Goal: Task Accomplishment & Management: Complete application form

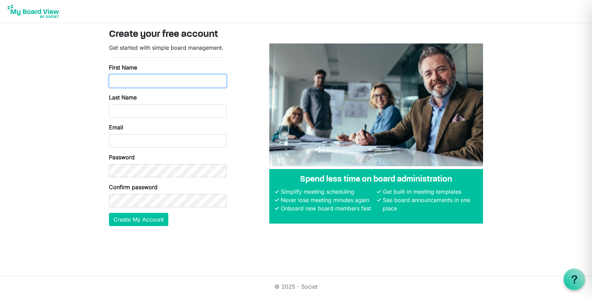
click at [165, 80] on input "First Name" at bounding box center [168, 80] width 118 height 13
type input "Markku"
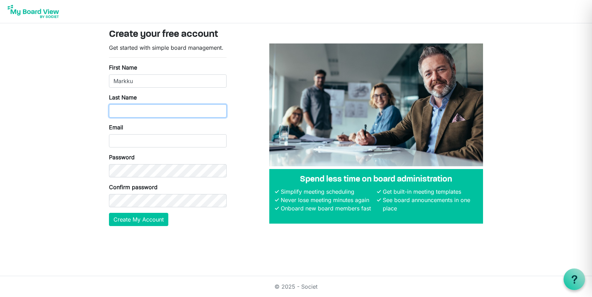
type input "Kostamo"
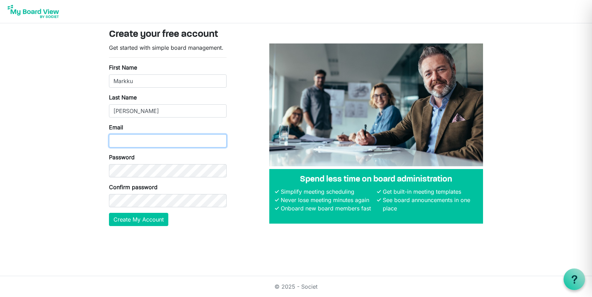
click at [142, 139] on input "Email" at bounding box center [168, 140] width 118 height 13
click at [142, 140] on input "Email" at bounding box center [168, 140] width 118 height 13
type input "Markku@kaci.io"
click at [168, 155] on div "Password" at bounding box center [168, 165] width 118 height 24
click at [228, 169] on div "Get started with simple board management. First Name Markku Last Name Kostamo E…" at bounding box center [168, 137] width 128 height 188
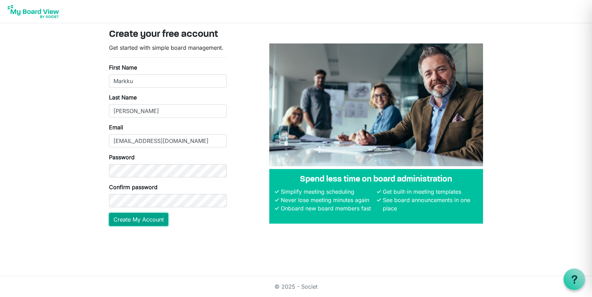
click at [133, 219] on button "Create My Account" at bounding box center [138, 218] width 59 height 13
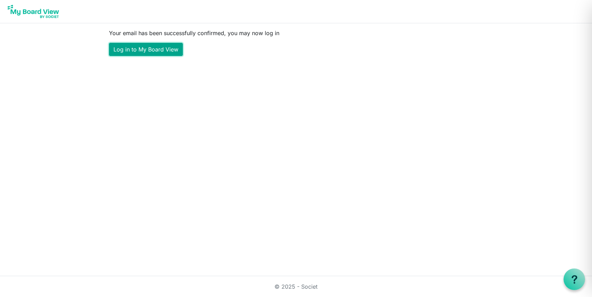
click at [159, 50] on link "Log in to My Board View" at bounding box center [146, 49] width 74 height 13
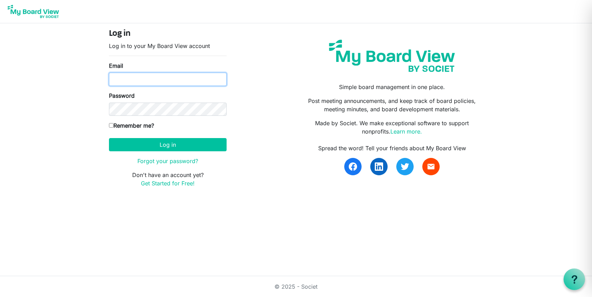
click at [158, 78] on input "Email" at bounding box center [168, 79] width 118 height 13
type input "[EMAIL_ADDRESS][DOMAIN_NAME]"
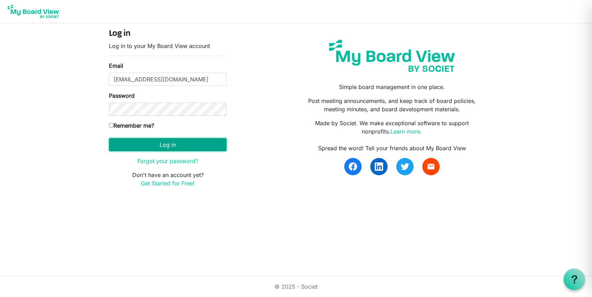
click at [150, 146] on button "Log in" at bounding box center [168, 144] width 118 height 13
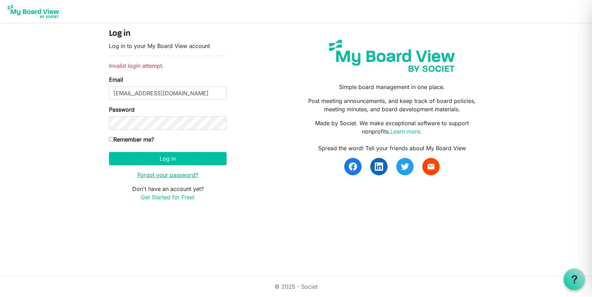
click at [157, 175] on link "Forgot your password?" at bounding box center [167, 174] width 61 height 7
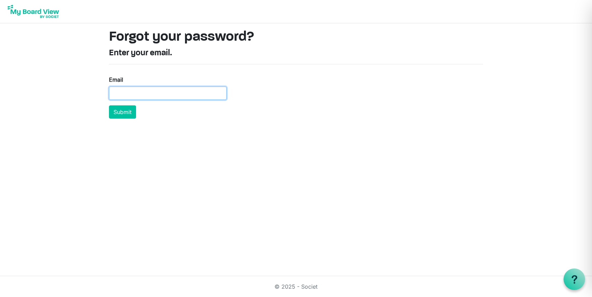
click at [150, 93] on input "Email" at bounding box center [168, 92] width 118 height 13
type input "[EMAIL_ADDRESS][DOMAIN_NAME]"
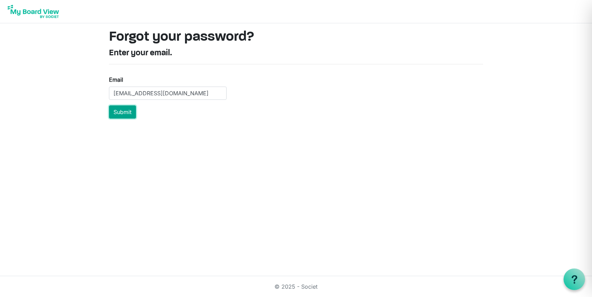
click at [125, 114] on button "Submit" at bounding box center [122, 111] width 27 height 13
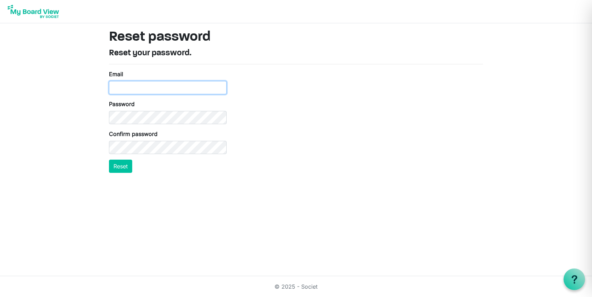
click at [136, 89] on input "Email" at bounding box center [168, 87] width 118 height 13
type input "[EMAIL_ADDRESS][DOMAIN_NAME]"
click at [124, 165] on button "Reset" at bounding box center [120, 165] width 23 height 13
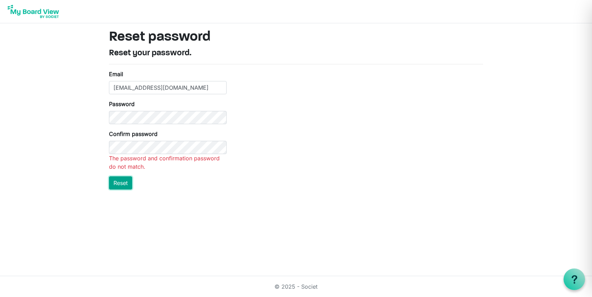
click at [122, 185] on html "Reset password Reset your password. Email [EMAIL_ADDRESS][DOMAIN_NAME] Password…" at bounding box center [296, 148] width 592 height 297
click at [122, 167] on button "Reset" at bounding box center [120, 165] width 23 height 13
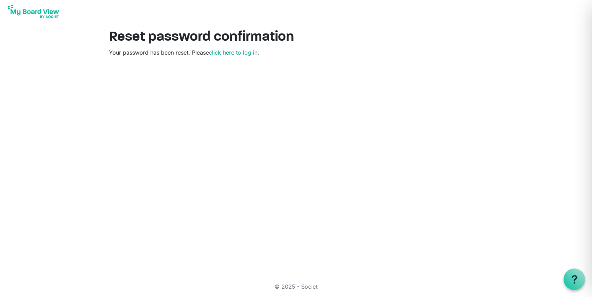
click at [247, 55] on link "click here to log in" at bounding box center [233, 52] width 49 height 7
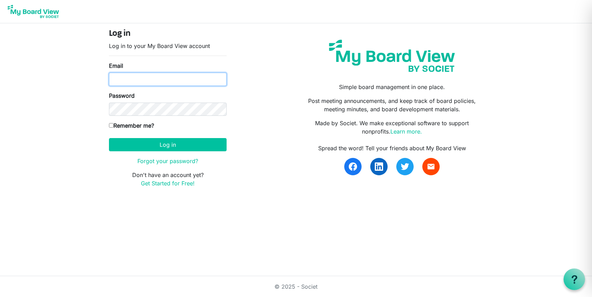
click at [151, 78] on input "Email" at bounding box center [168, 79] width 118 height 13
type input "markku@kaci.io"
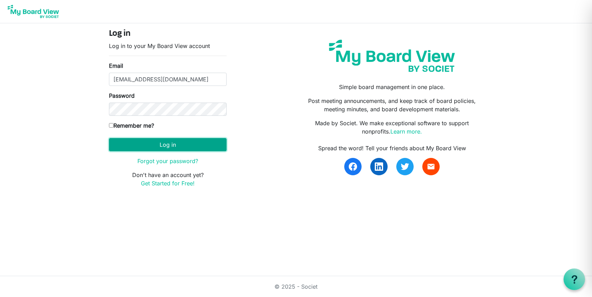
click at [156, 145] on button "Log in" at bounding box center [168, 144] width 118 height 13
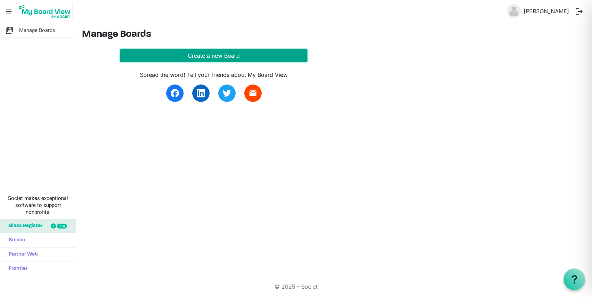
click at [184, 55] on button "Create a new Board" at bounding box center [213, 55] width 187 height 13
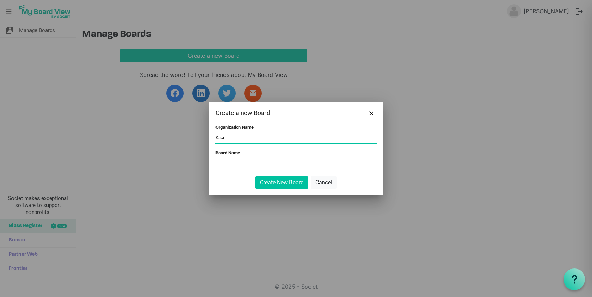
type input "Kaci"
click at [240, 166] on input "Board Name" at bounding box center [296, 163] width 161 height 10
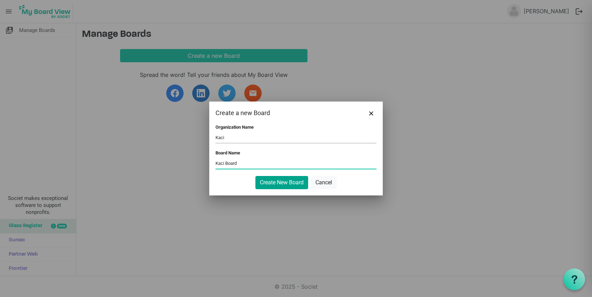
type input "Kaci Board"
click at [276, 185] on button "Create New Board" at bounding box center [282, 182] width 53 height 13
click at [278, 183] on button "Create New Board" at bounding box center [282, 182] width 53 height 13
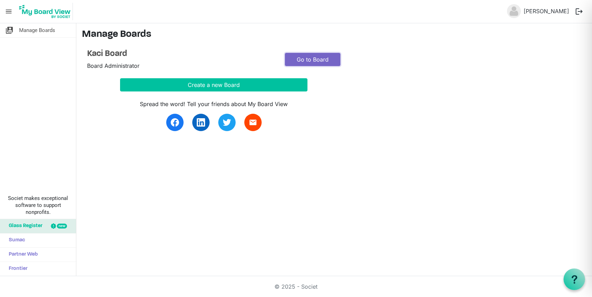
click at [311, 60] on link "Go to Board" at bounding box center [313, 59] width 56 height 13
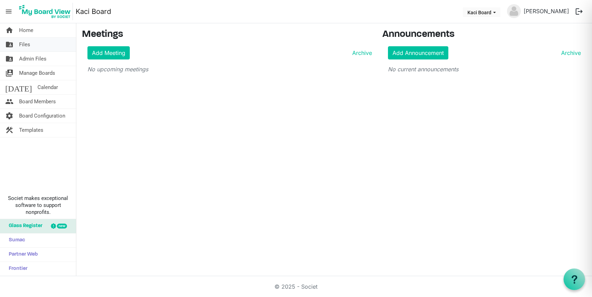
click at [22, 44] on span "Files" at bounding box center [24, 44] width 11 height 14
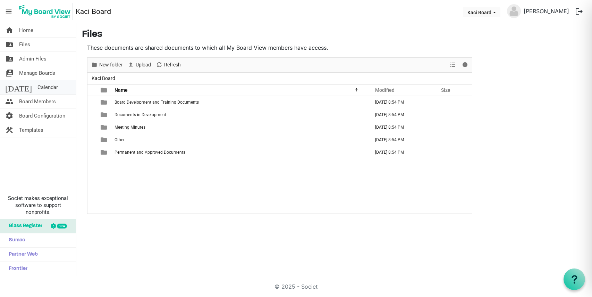
click at [37, 87] on span "Calendar" at bounding box center [47, 87] width 20 height 14
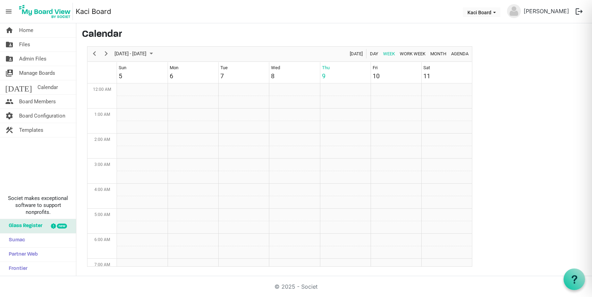
scroll to position [225, 0]
click at [43, 72] on span "Manage Boards" at bounding box center [37, 73] width 36 height 14
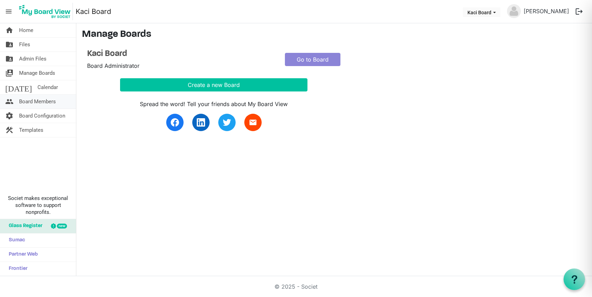
click at [32, 102] on span "Board Members" at bounding box center [37, 101] width 37 height 14
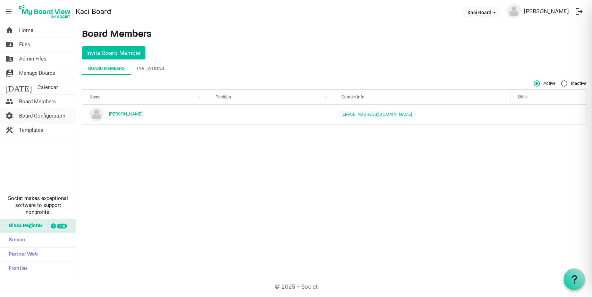
click at [29, 118] on span "Board Configuration" at bounding box center [42, 116] width 46 height 14
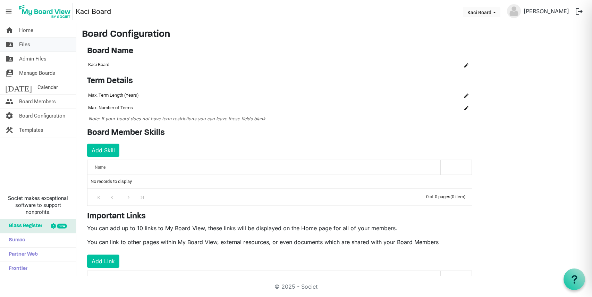
click at [33, 45] on link "folder_shared Files" at bounding box center [38, 44] width 76 height 14
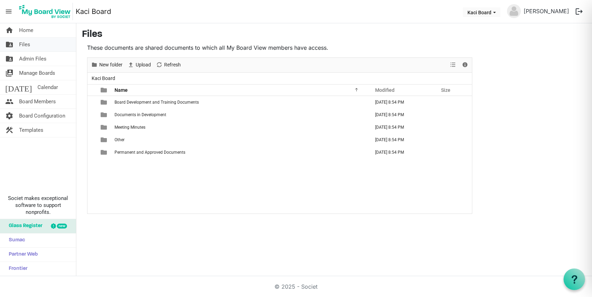
click at [30, 43] on link "folder_shared Files" at bounding box center [38, 44] width 76 height 14
click at [33, 29] on span "Home" at bounding box center [26, 30] width 14 height 14
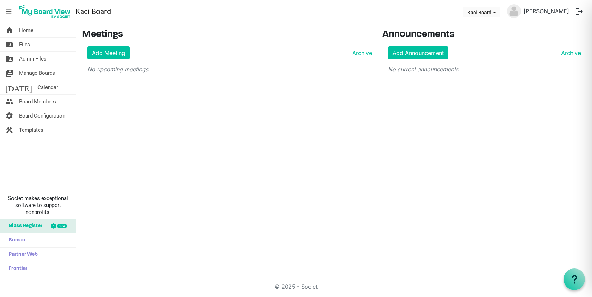
click at [37, 227] on span "Glass Register" at bounding box center [23, 226] width 37 height 14
